Goal: Information Seeking & Learning: Understand process/instructions

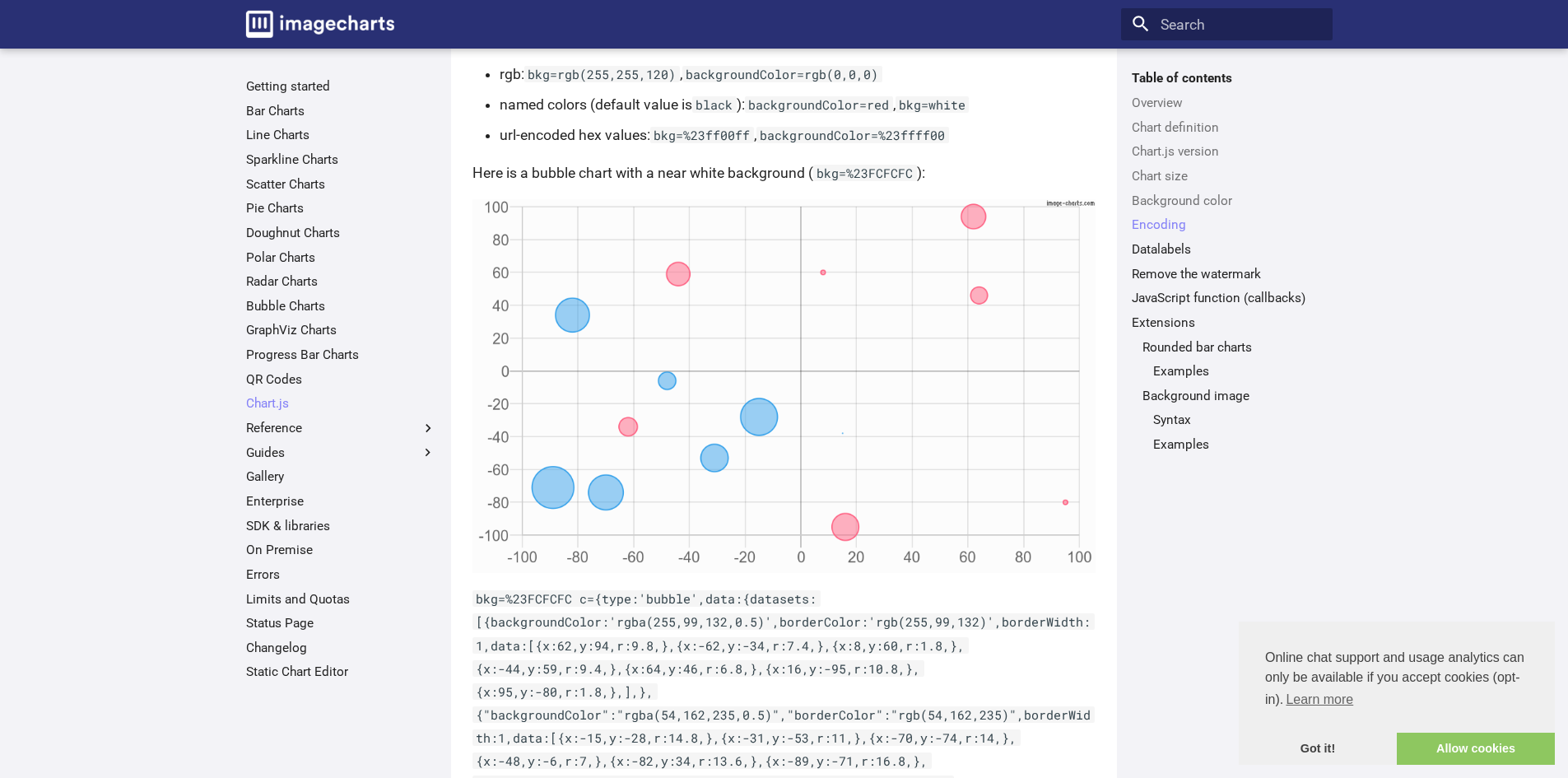
scroll to position [3083, 0]
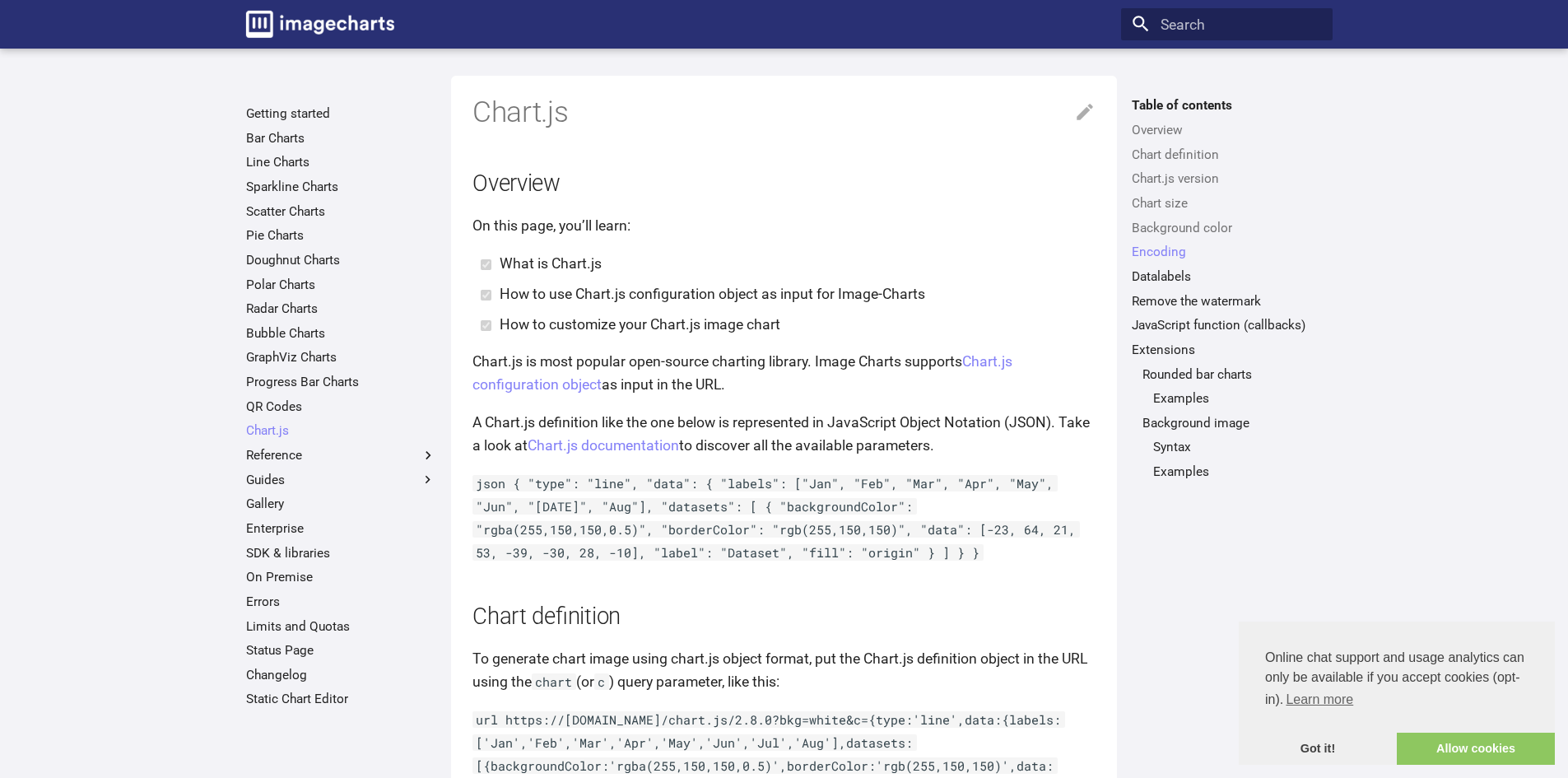
scroll to position [3083, 0]
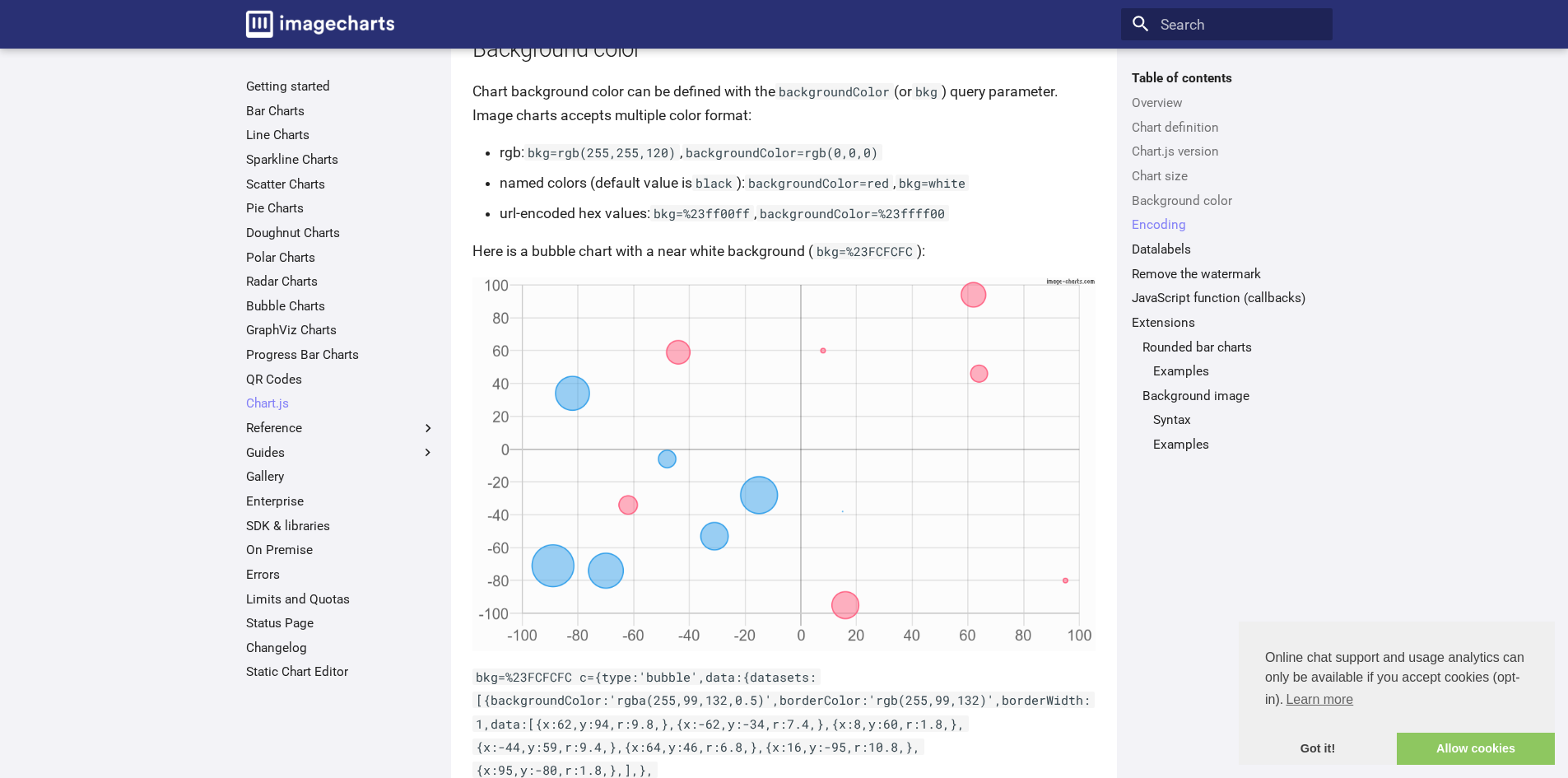
scroll to position [2836, 0]
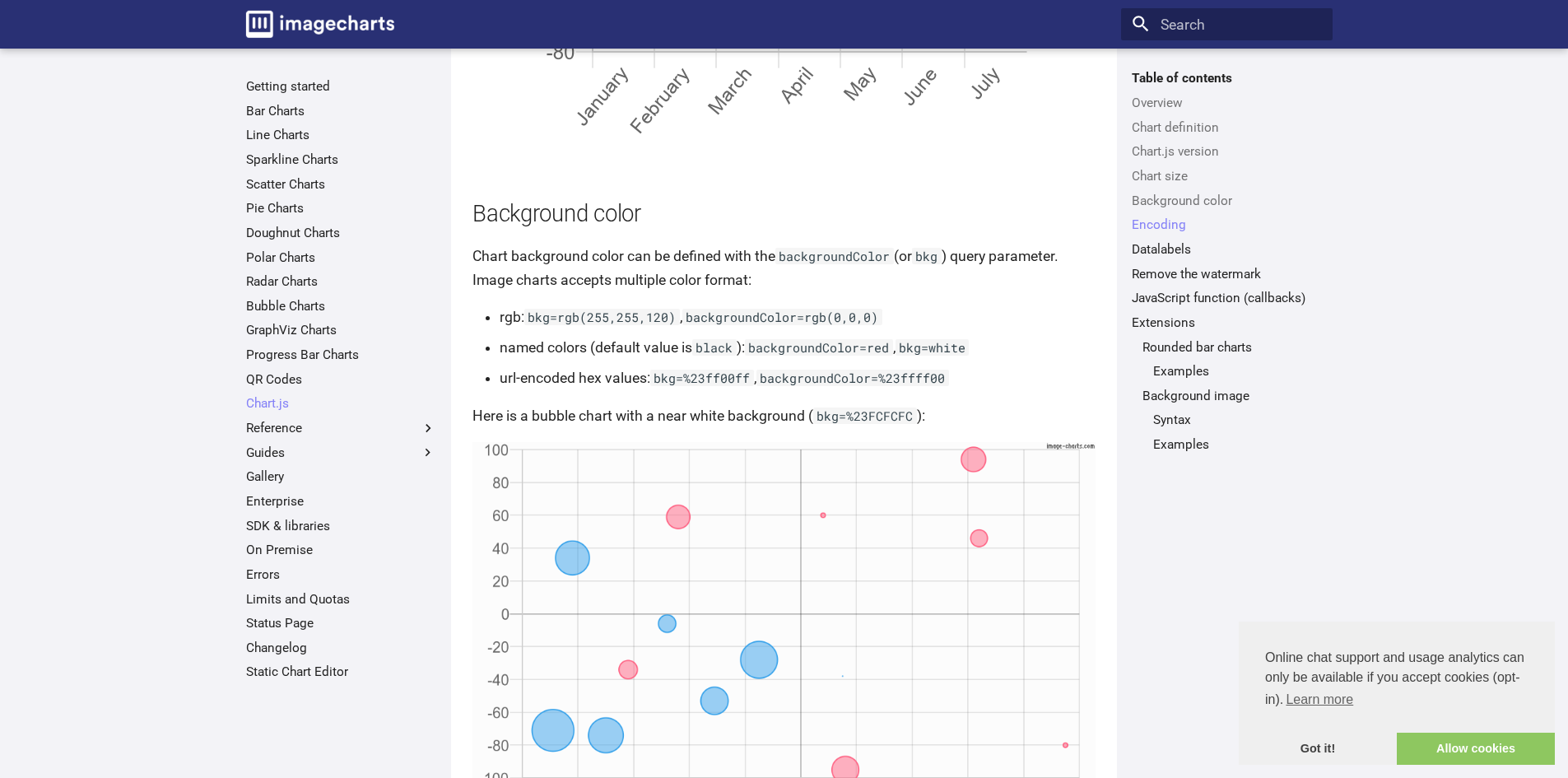
drag, startPoint x: 501, startPoint y: 263, endPoint x: 580, endPoint y: 555, distance: 302.5
copy code "ewogIHR5cGU6ICdyYWRhcicsCiAgZGF0YTogewogICAgbGFiZWxzOiBbCiAgICAgIFsnRWF0aW5nJyw…"
drag, startPoint x: 890, startPoint y: 239, endPoint x: 777, endPoint y: 241, distance: 113.0
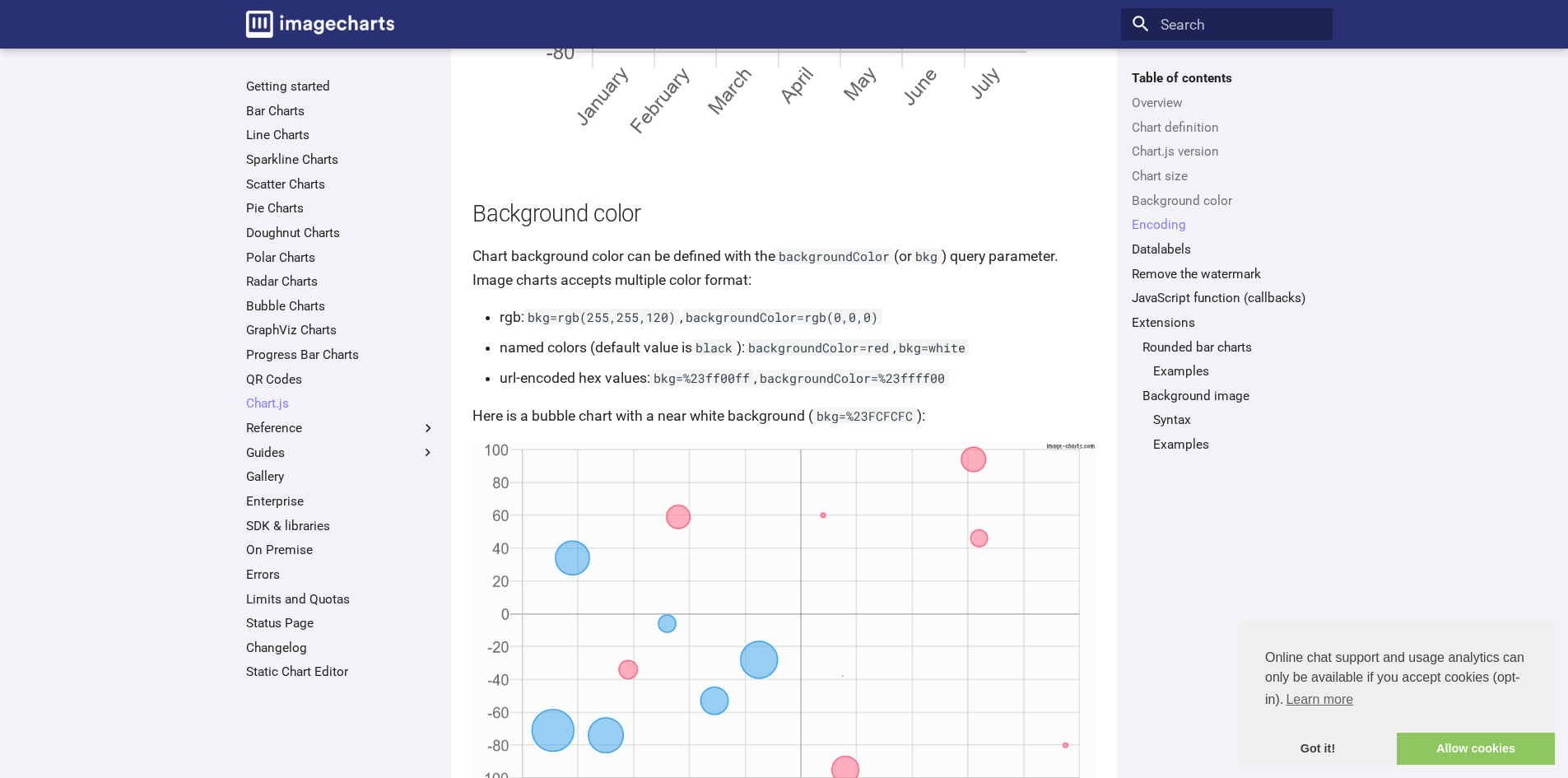
copy code "encoding=base64"
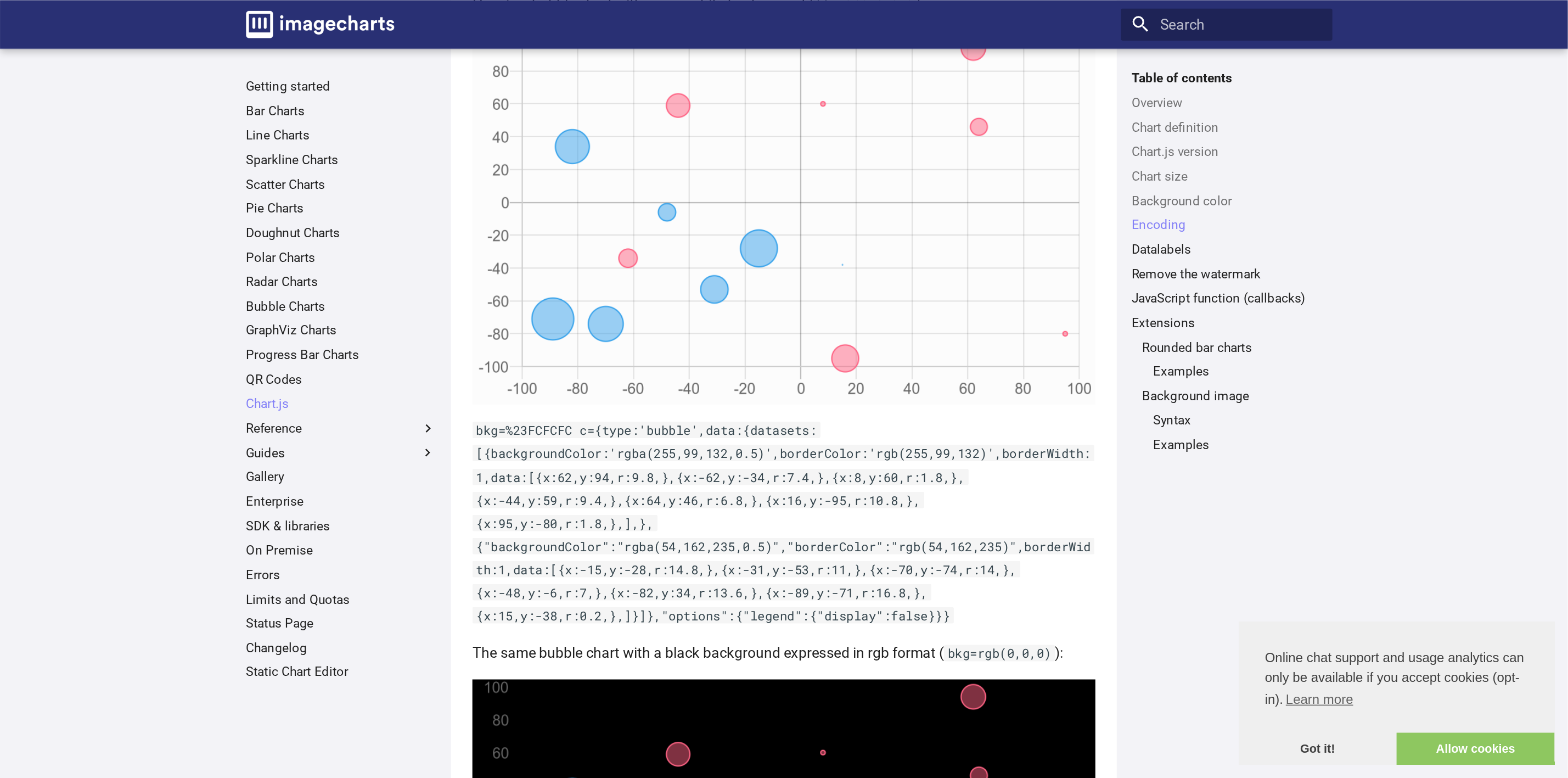
scroll to position [2165, 0]
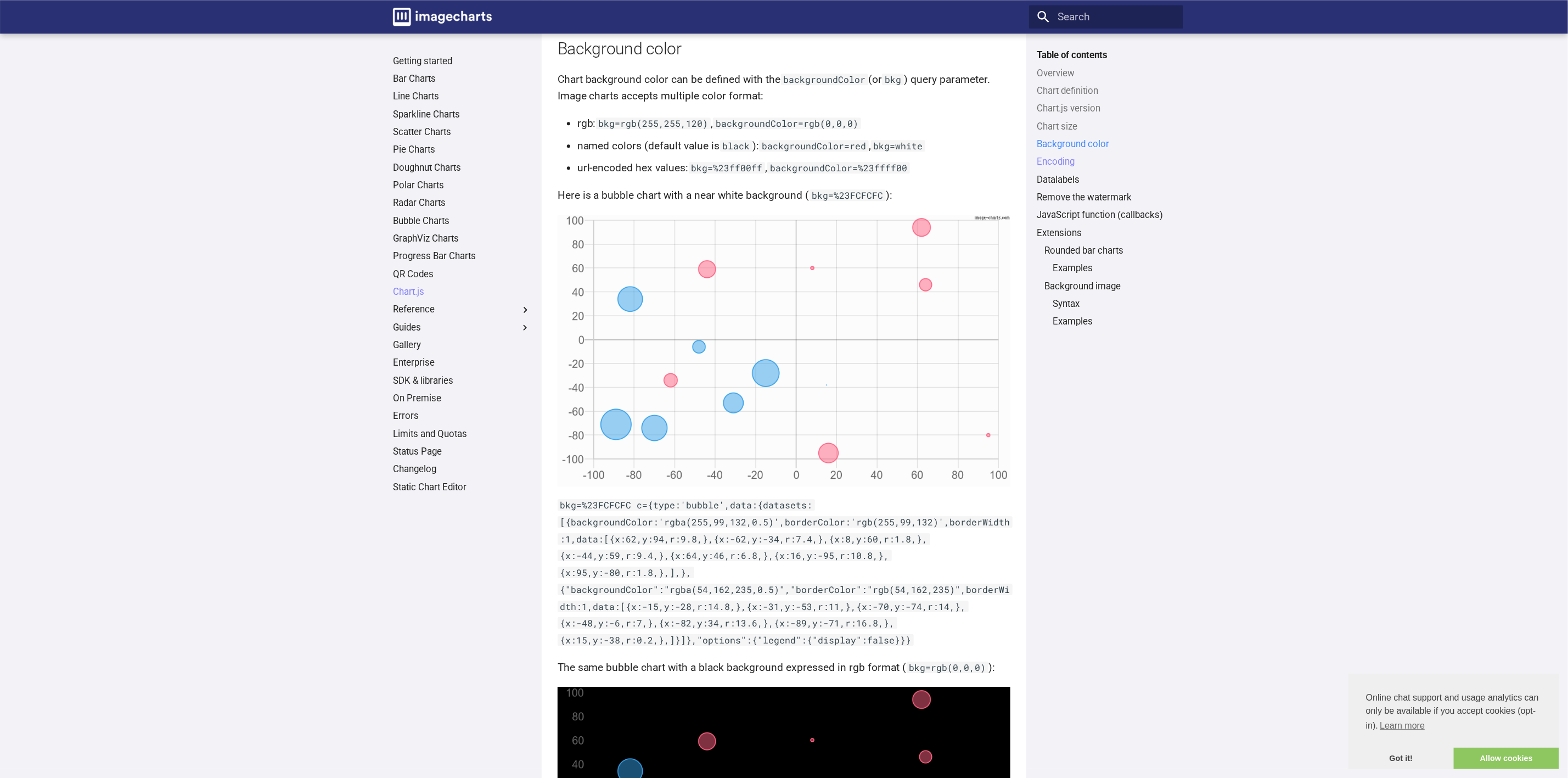
click at [1045, 149] on link "Background color" at bounding box center [1105, 144] width 138 height 12
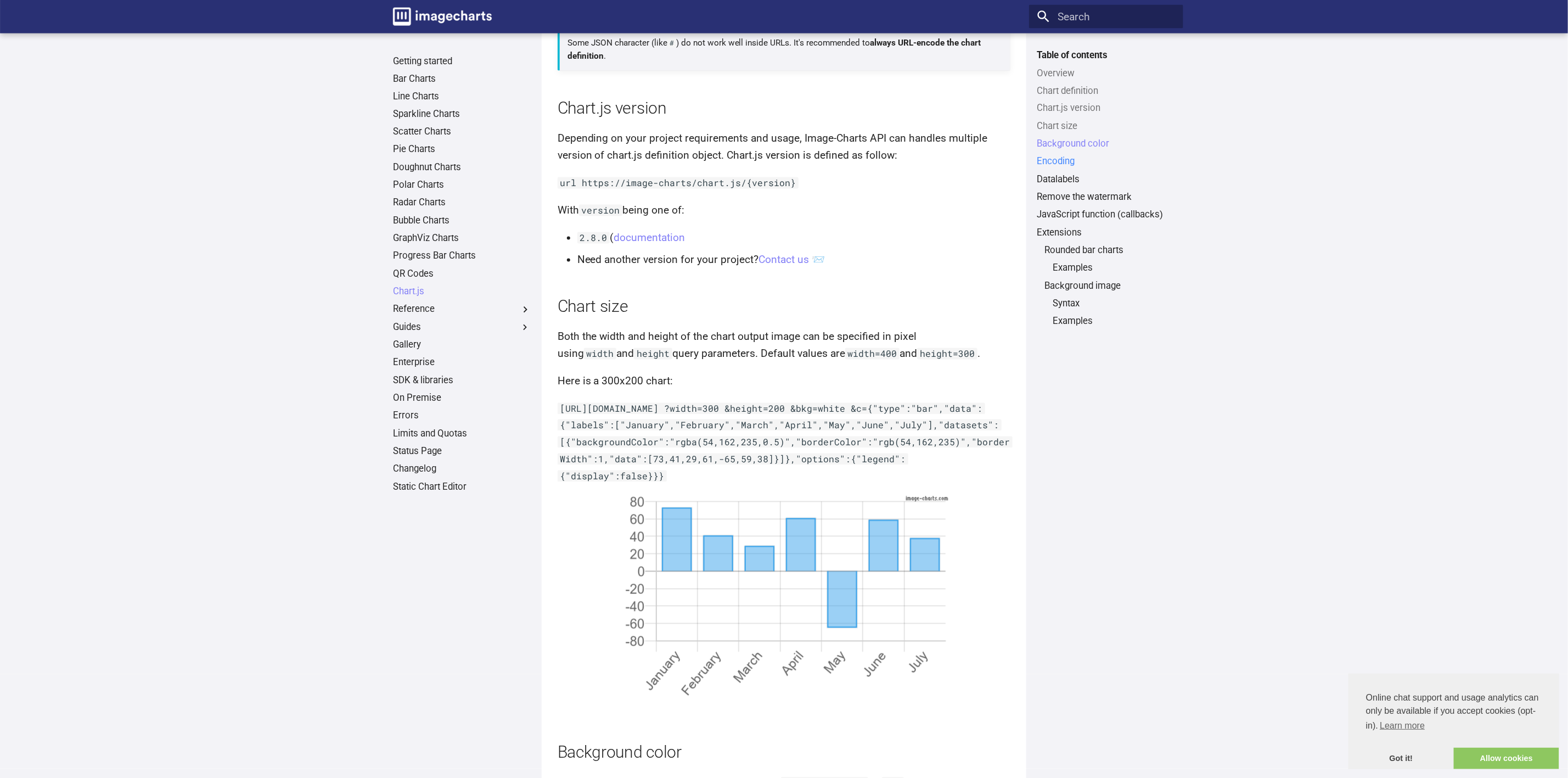
click at [1045, 158] on link "Encoding" at bounding box center [1105, 162] width 138 height 12
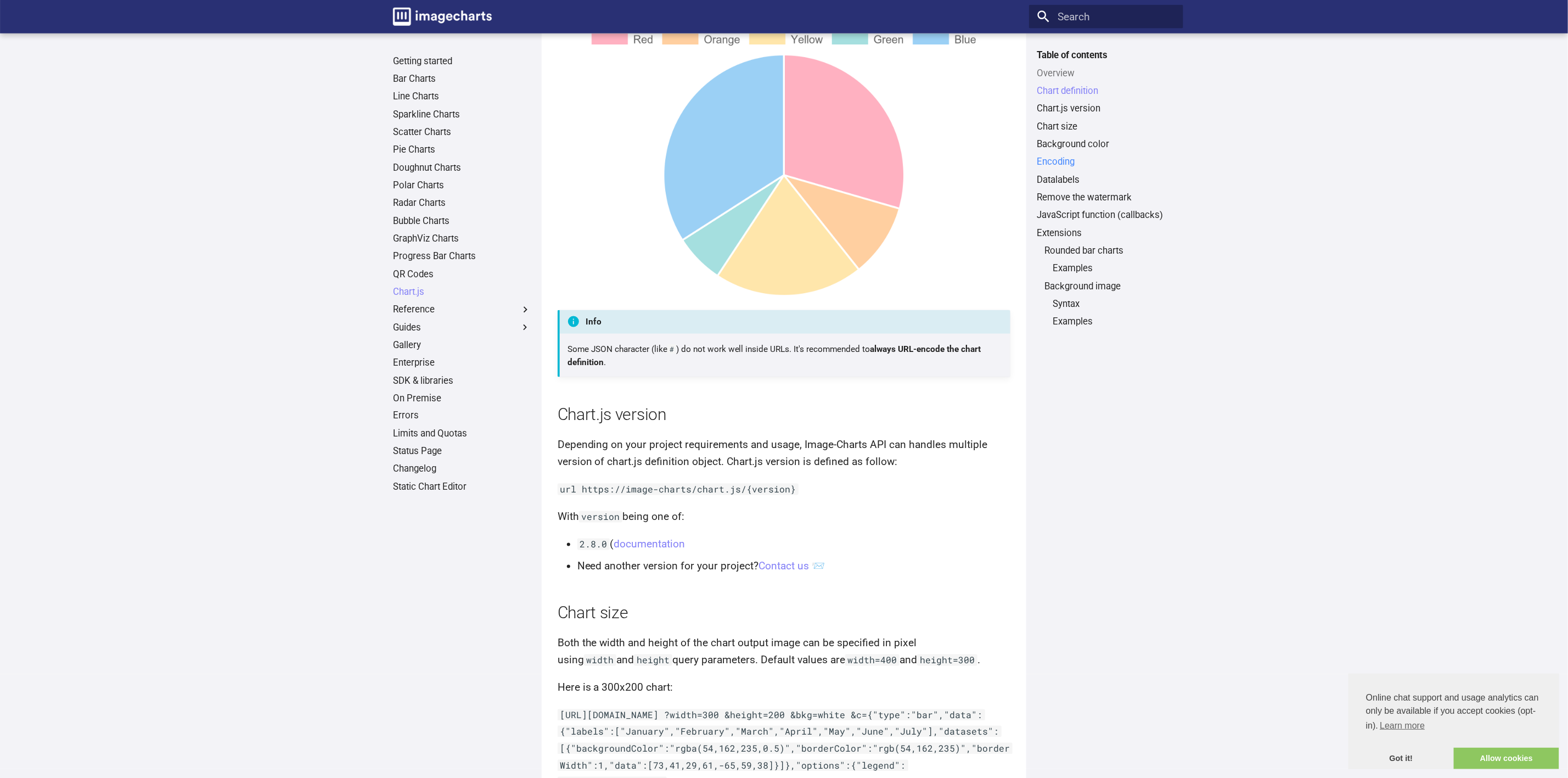
click at [1063, 156] on link "Encoding" at bounding box center [1105, 162] width 138 height 12
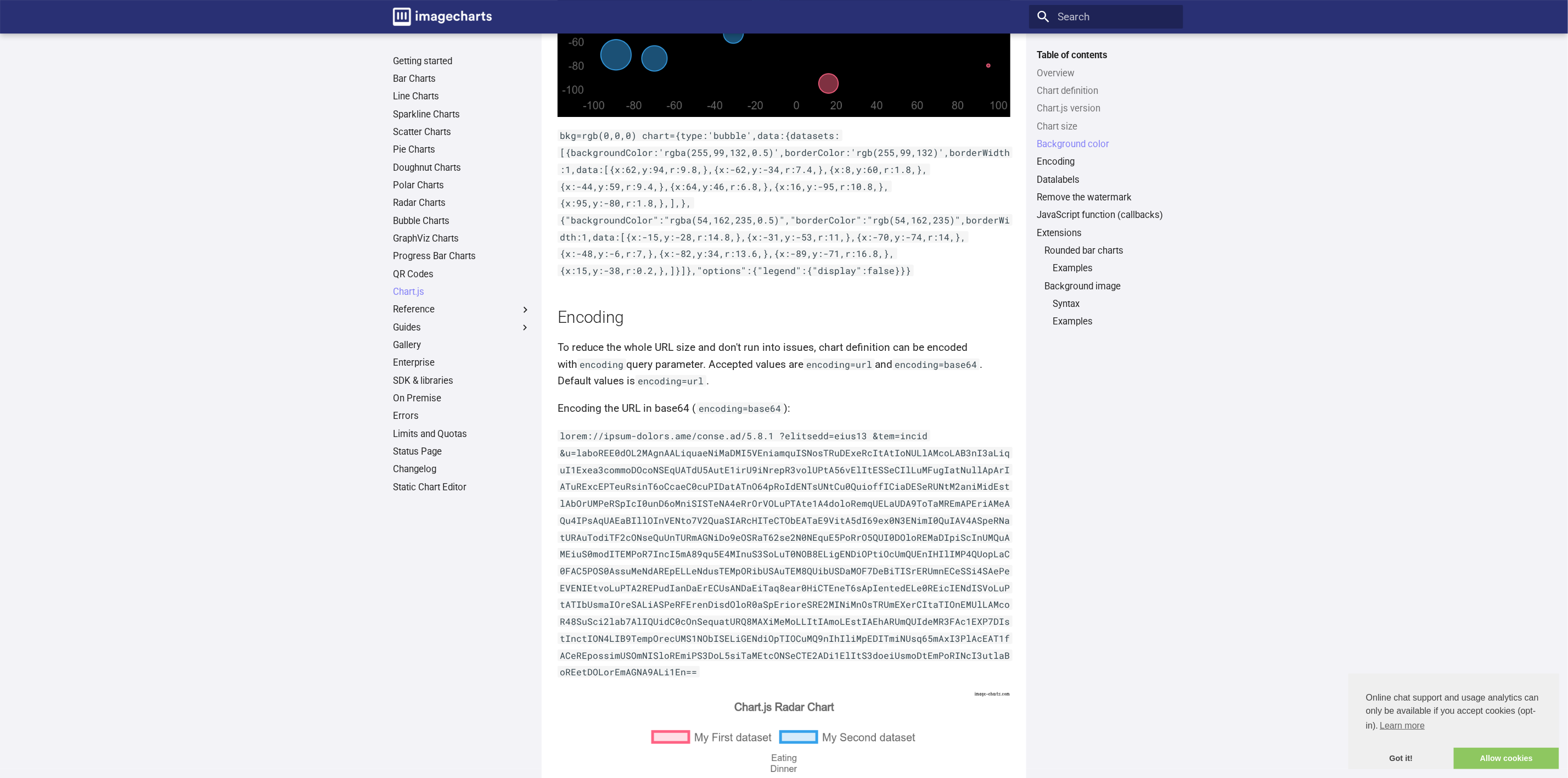
scroll to position [2978, 0]
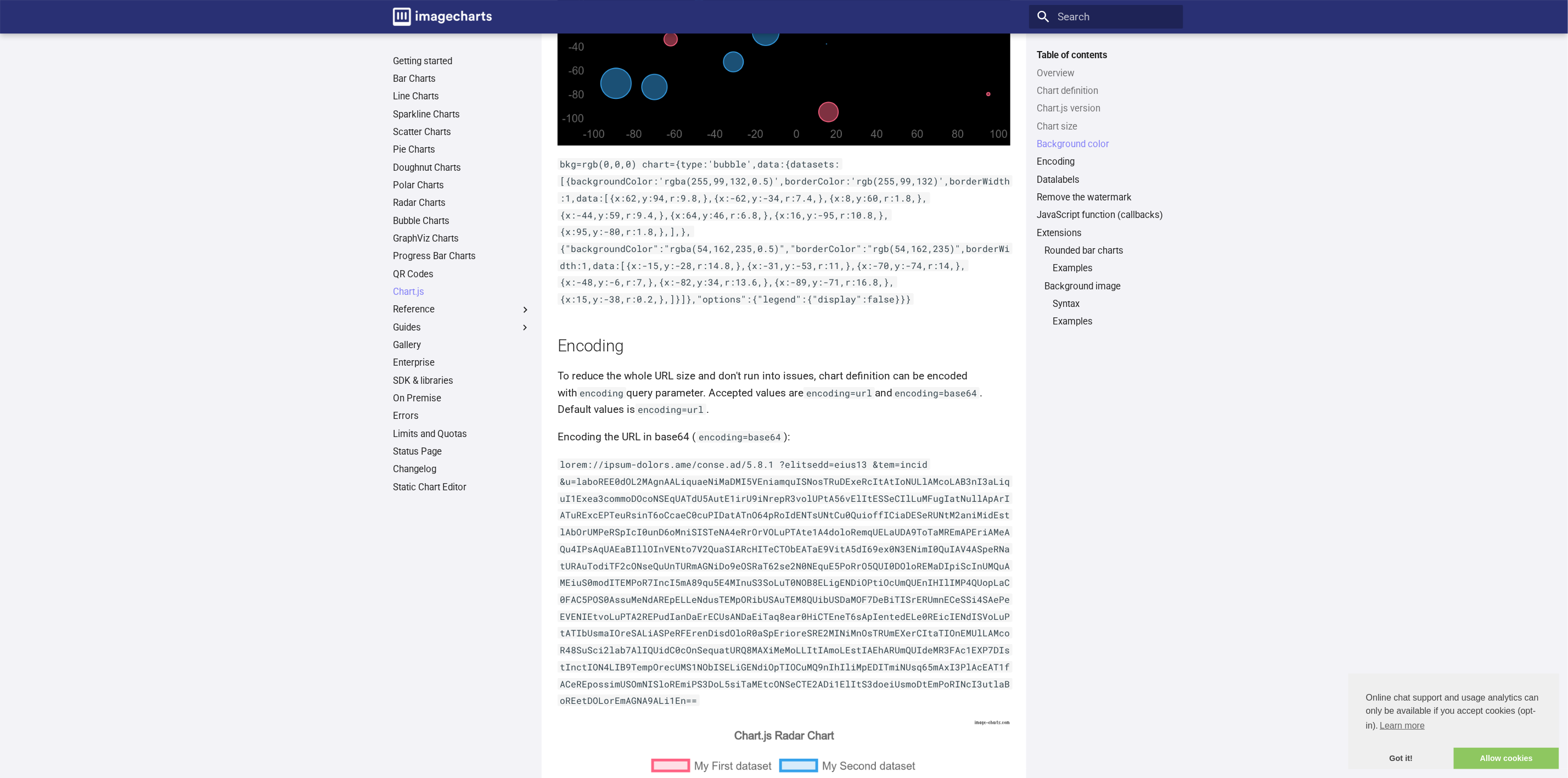
click at [865, 454] on article "Chart.js Overview On this page, you’ll learn: What is Chart.js How to use Chart…" at bounding box center [784, 757] width 453 height 7364
drag, startPoint x: 865, startPoint y: 459, endPoint x: 838, endPoint y: 458, distance: 27.0
click at [838, 458] on code at bounding box center [785, 582] width 455 height 247
click at [873, 471] on p at bounding box center [784, 582] width 453 height 253
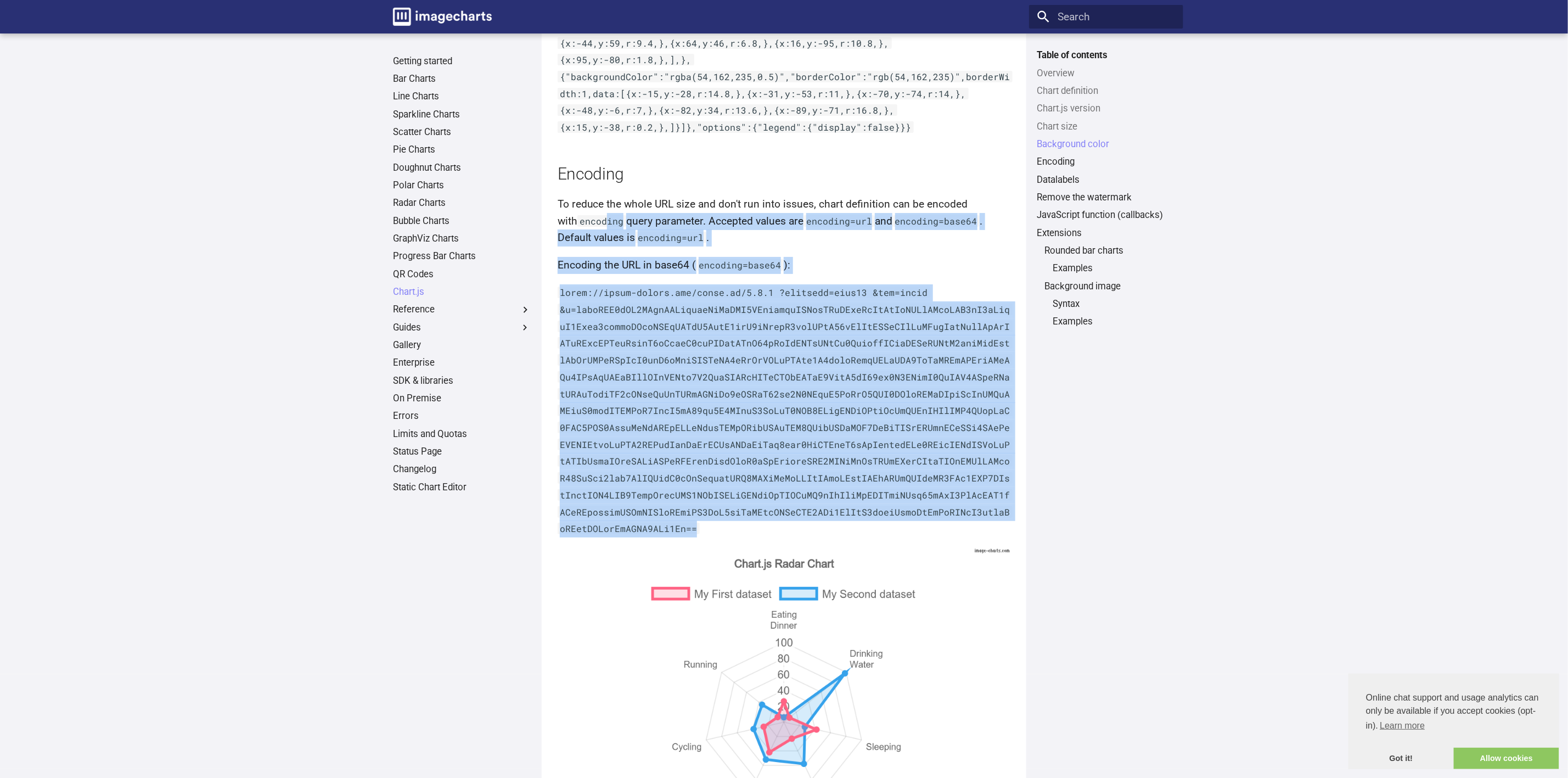
scroll to position [3142, 0]
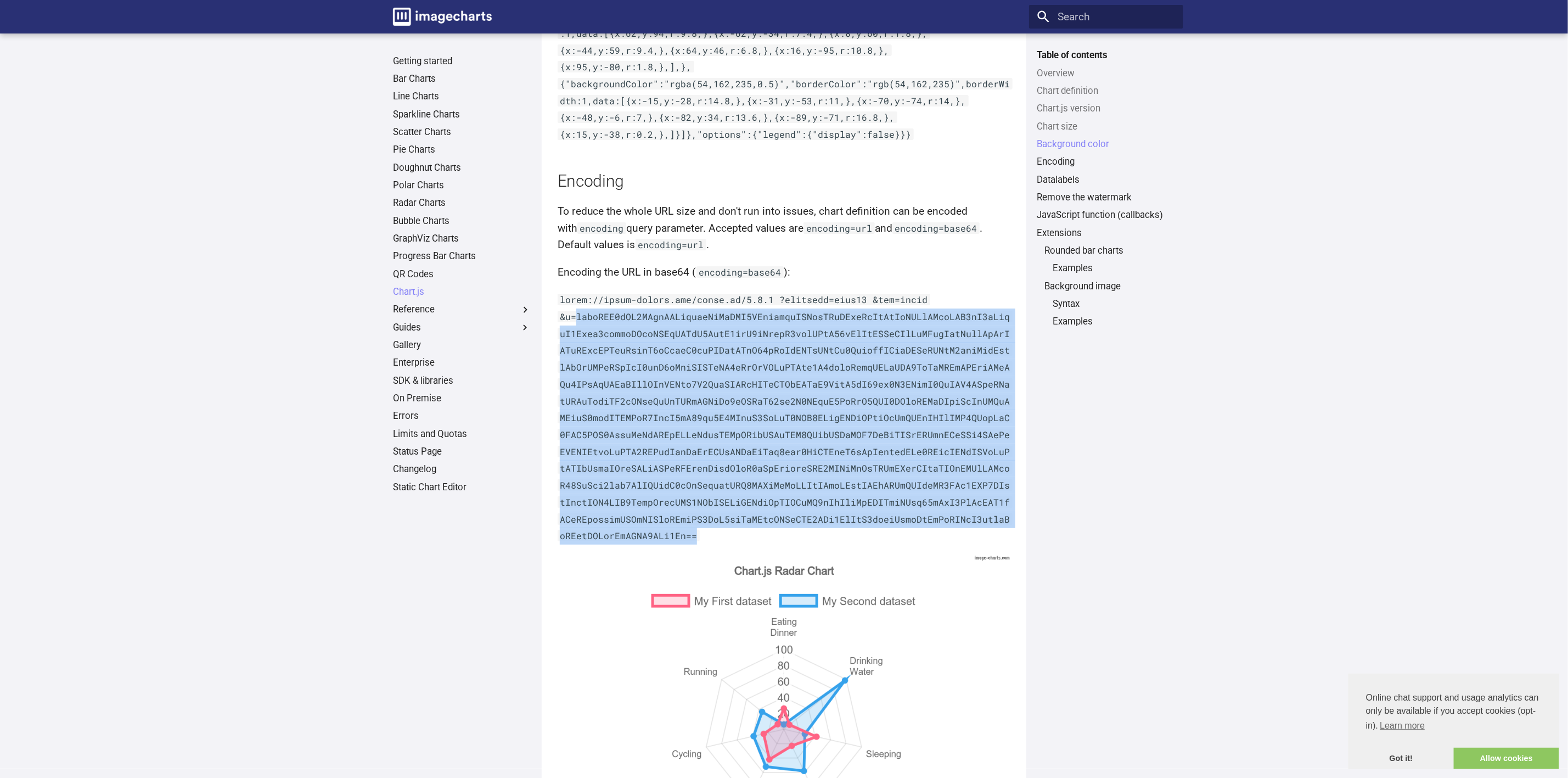
drag, startPoint x: 631, startPoint y: 373, endPoint x: 575, endPoint y: 319, distance: 77.8
click at [575, 319] on p at bounding box center [784, 418] width 453 height 253
copy code "ewogIHR5cGU6ICdyYWRhcicsCiAgZGF0YTogewogICAgbGFiZWxzOiBbCiAgICAgIFsnRWF0aW5nJyw…"
